Goal: Use online tool/utility: Utilize a website feature to perform a specific function

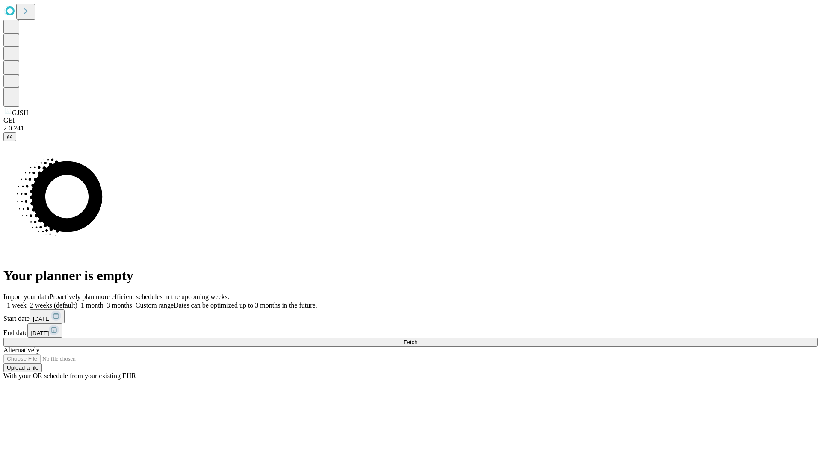
click at [417, 339] on span "Fetch" at bounding box center [410, 342] width 14 height 6
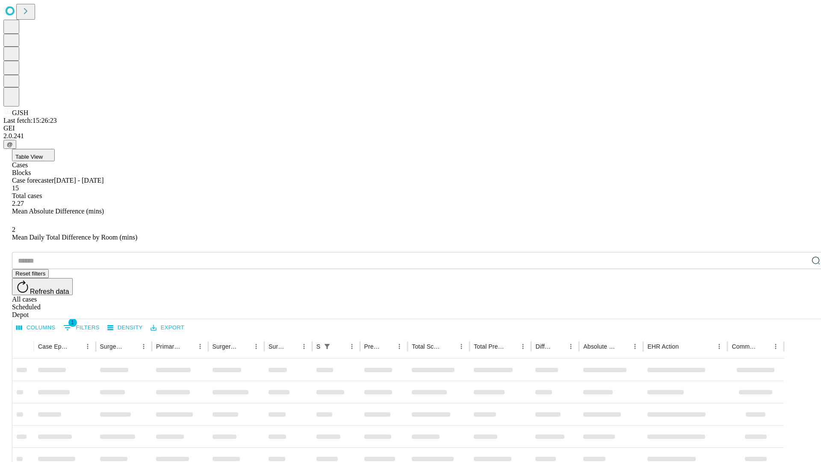
click at [43, 153] on span "Table View" at bounding box center [28, 156] width 27 height 6
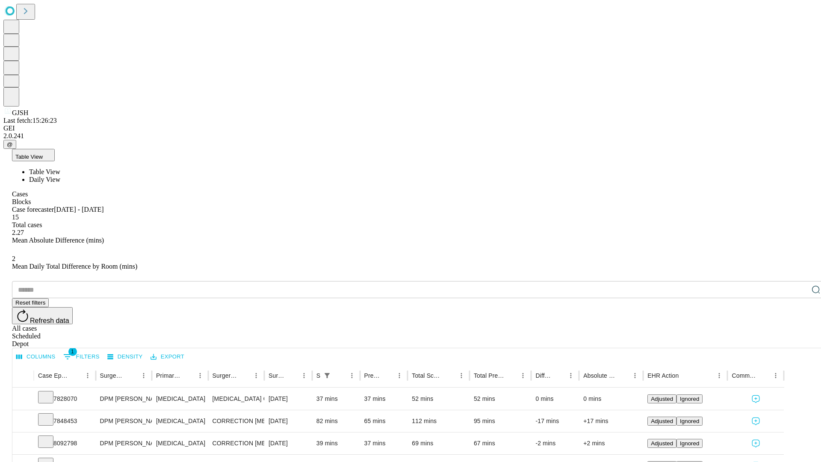
click at [60, 176] on span "Daily View" at bounding box center [44, 179] width 31 height 7
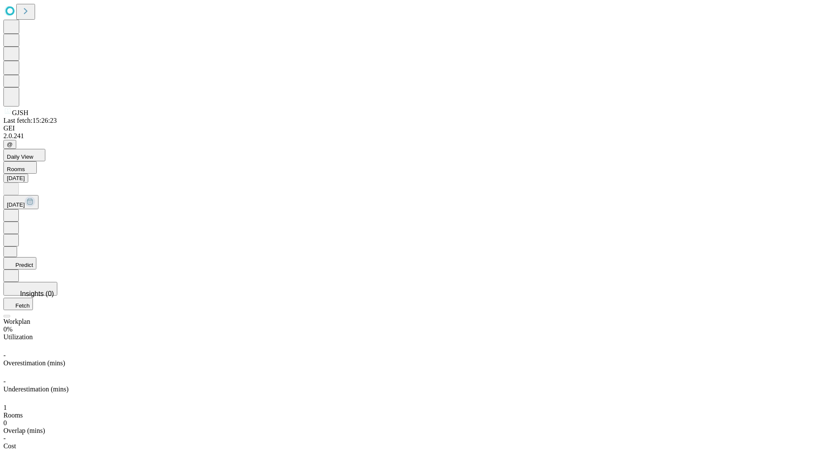
click at [36, 257] on button "Predict" at bounding box center [19, 263] width 33 height 12
